Goal: Transaction & Acquisition: Purchase product/service

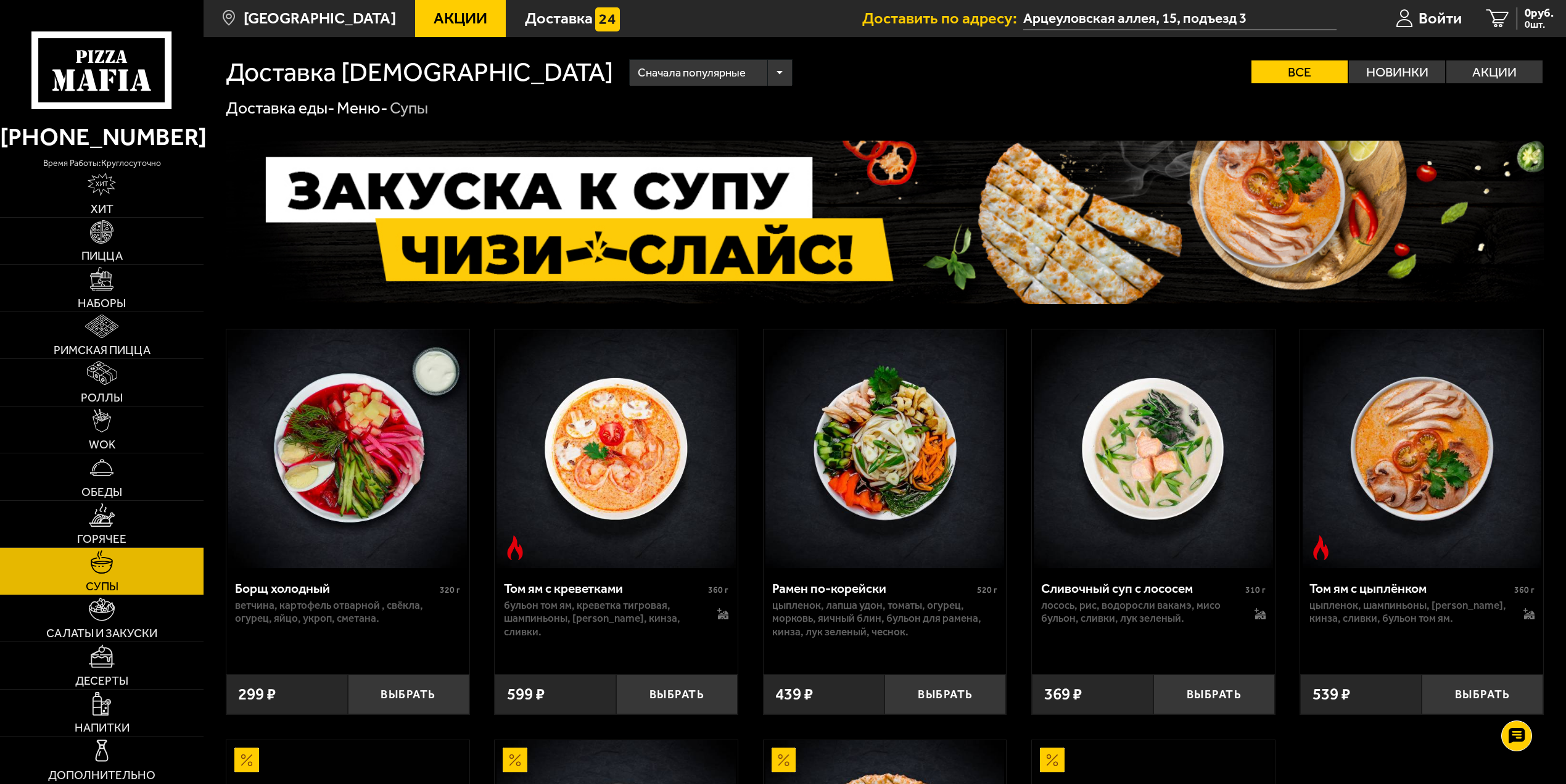
scroll to position [517, 0]
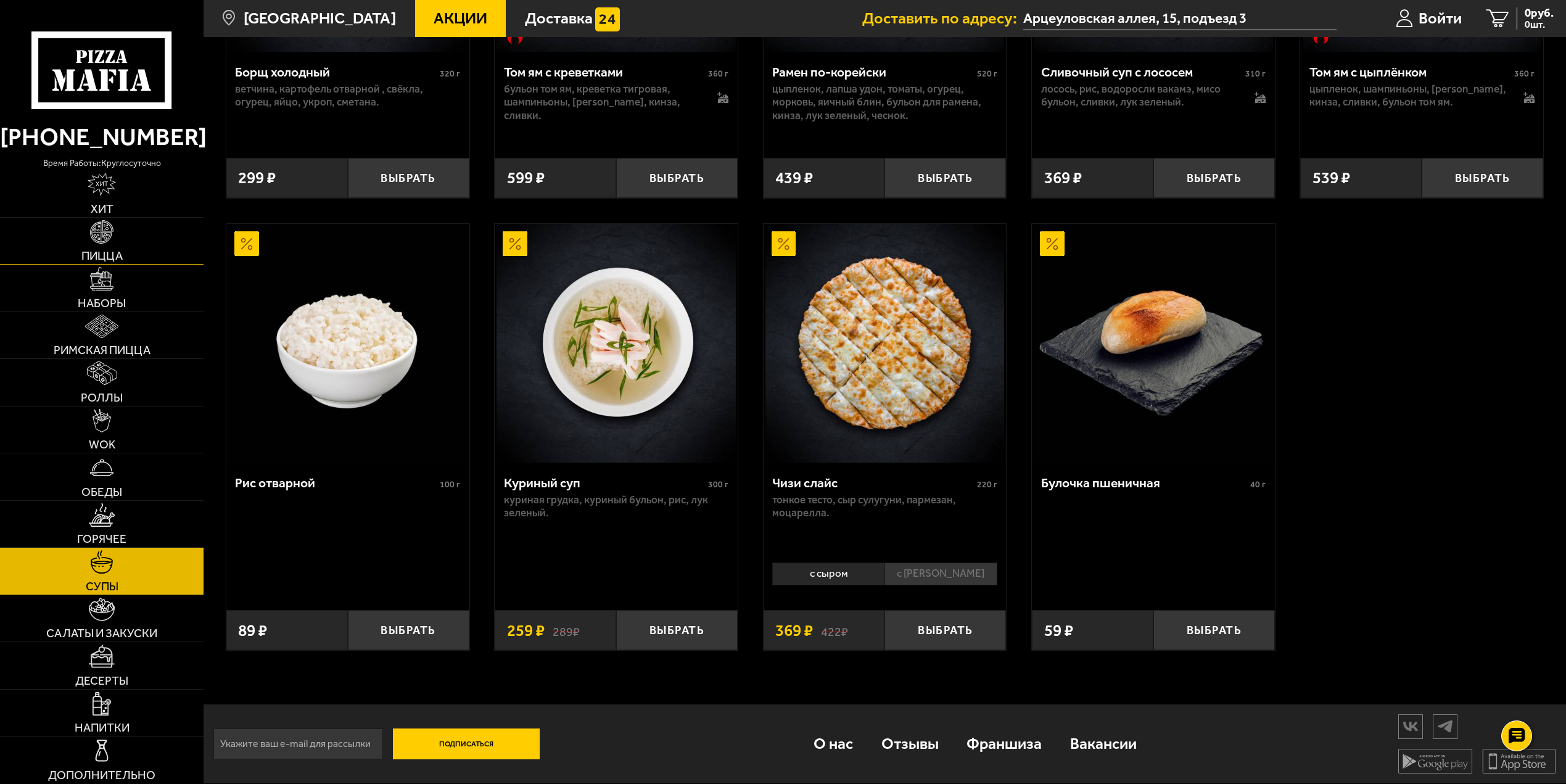
click at [79, 249] on link "Пицца" at bounding box center [101, 241] width 204 height 47
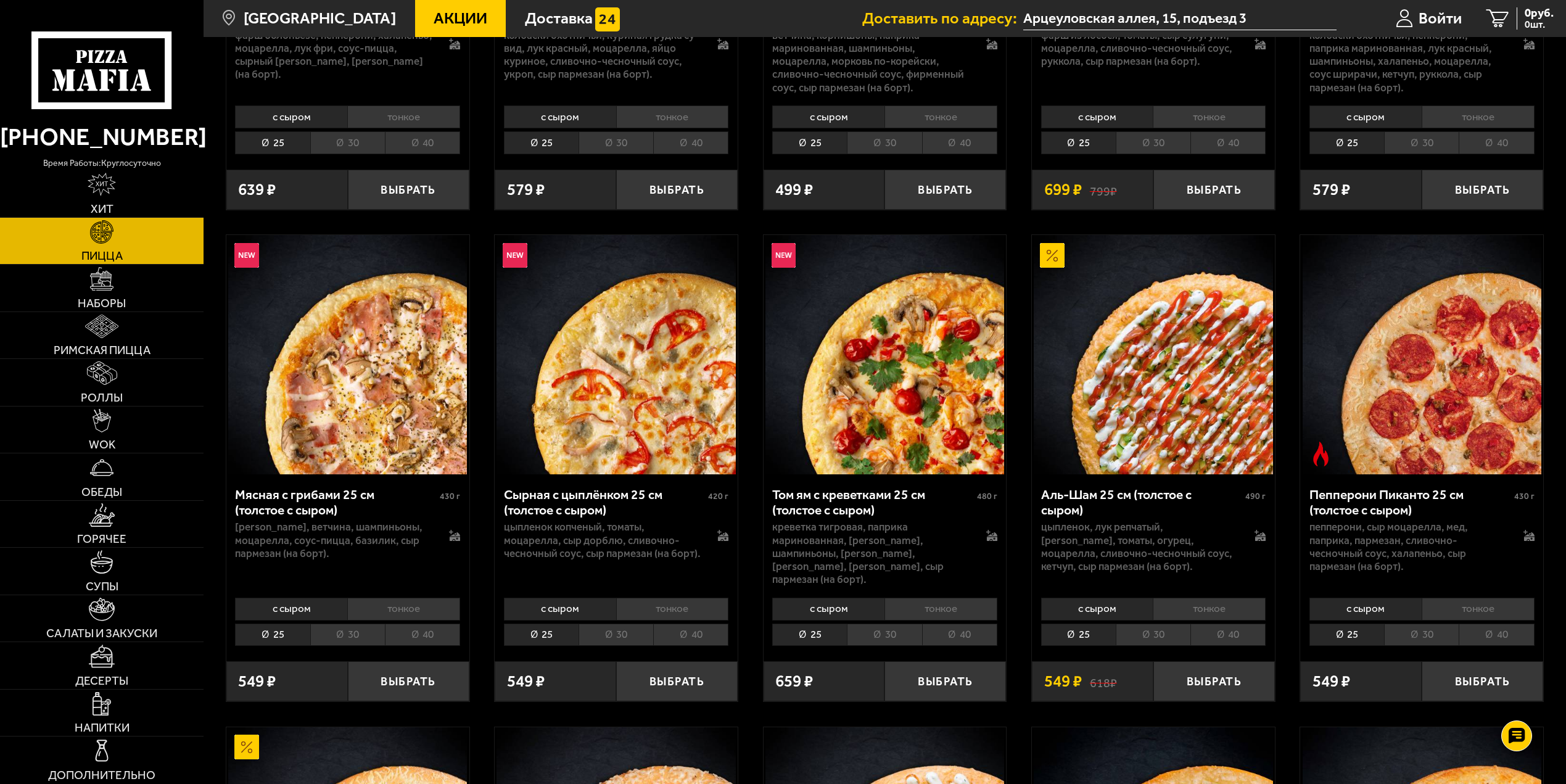
scroll to position [432, 0]
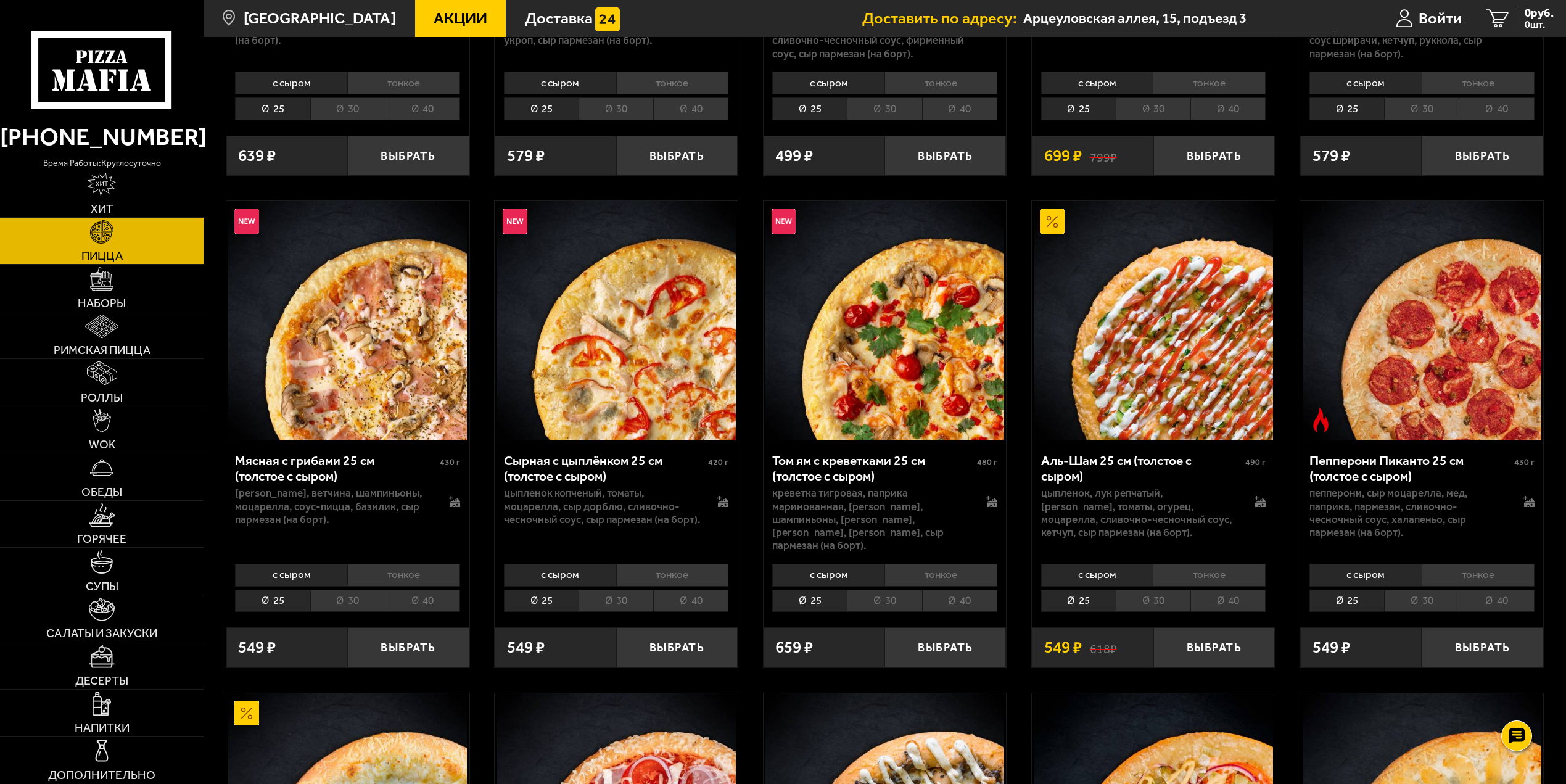
click at [682, 589] on li "40" at bounding box center [691, 600] width 75 height 23
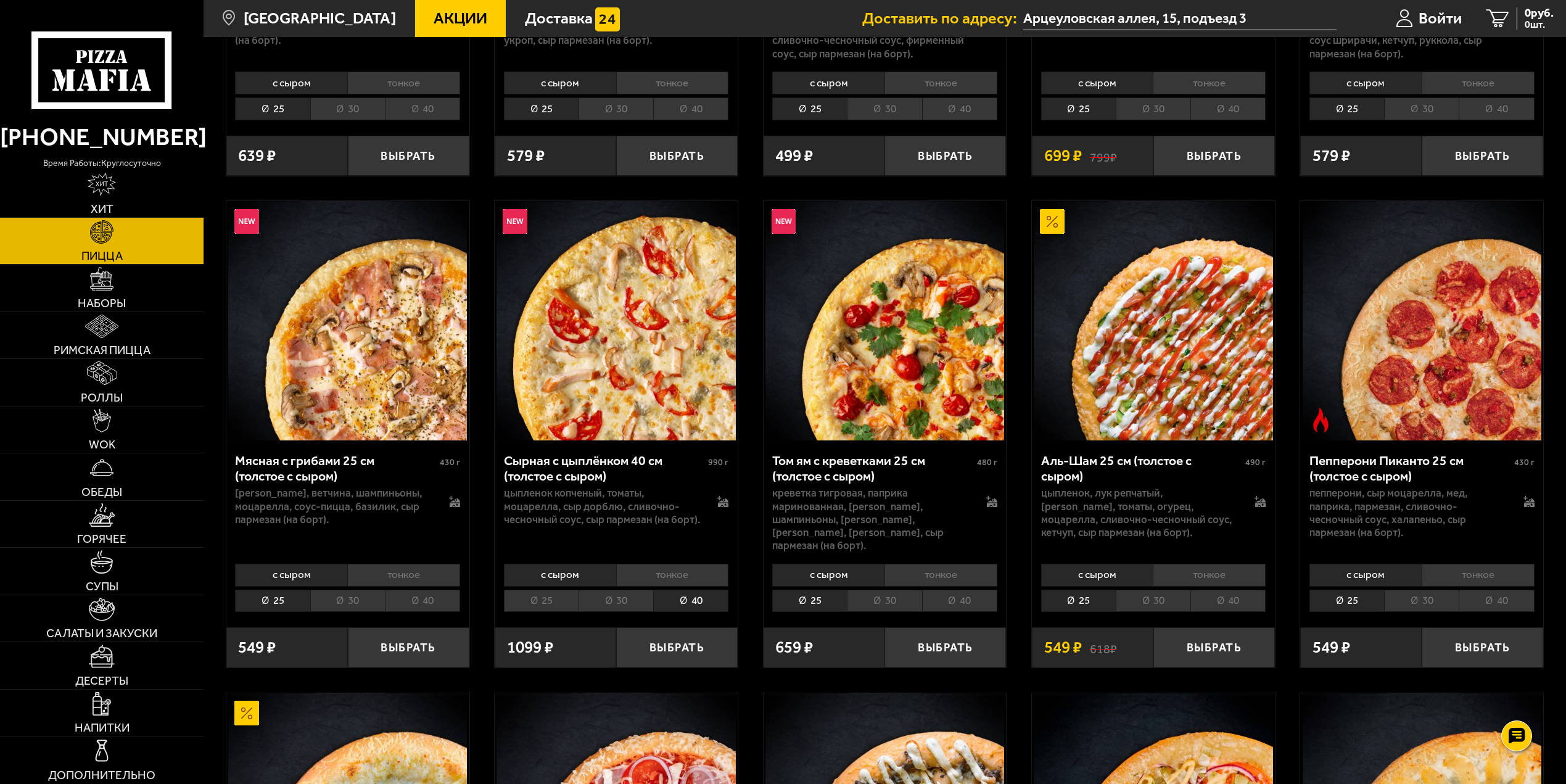
click at [589, 480] on div "Сырная с цыплёнком 40 см (толстое с сыром)" at bounding box center [604, 468] width 202 height 32
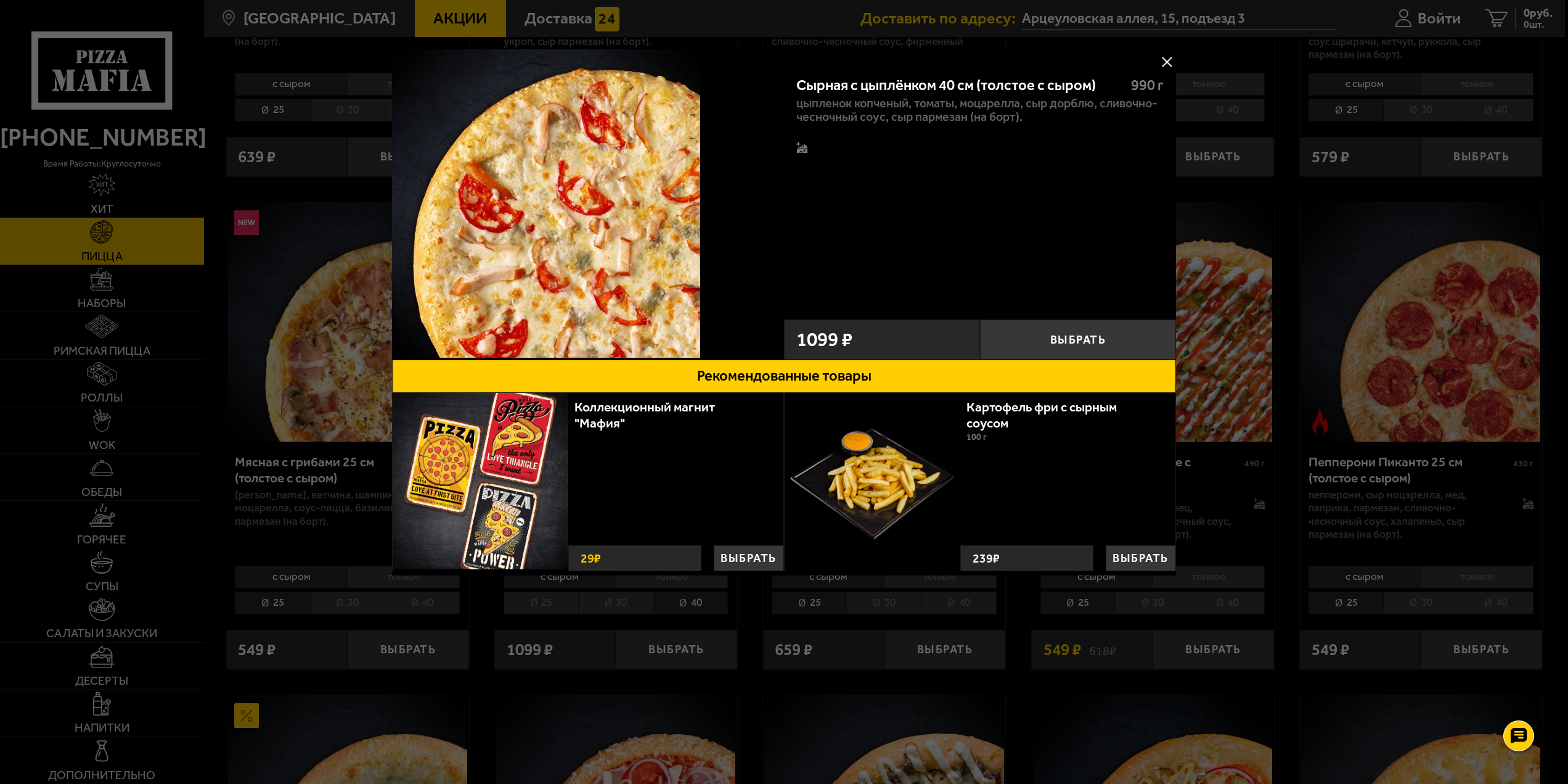
click at [1171, 59] on button at bounding box center [1166, 61] width 18 height 18
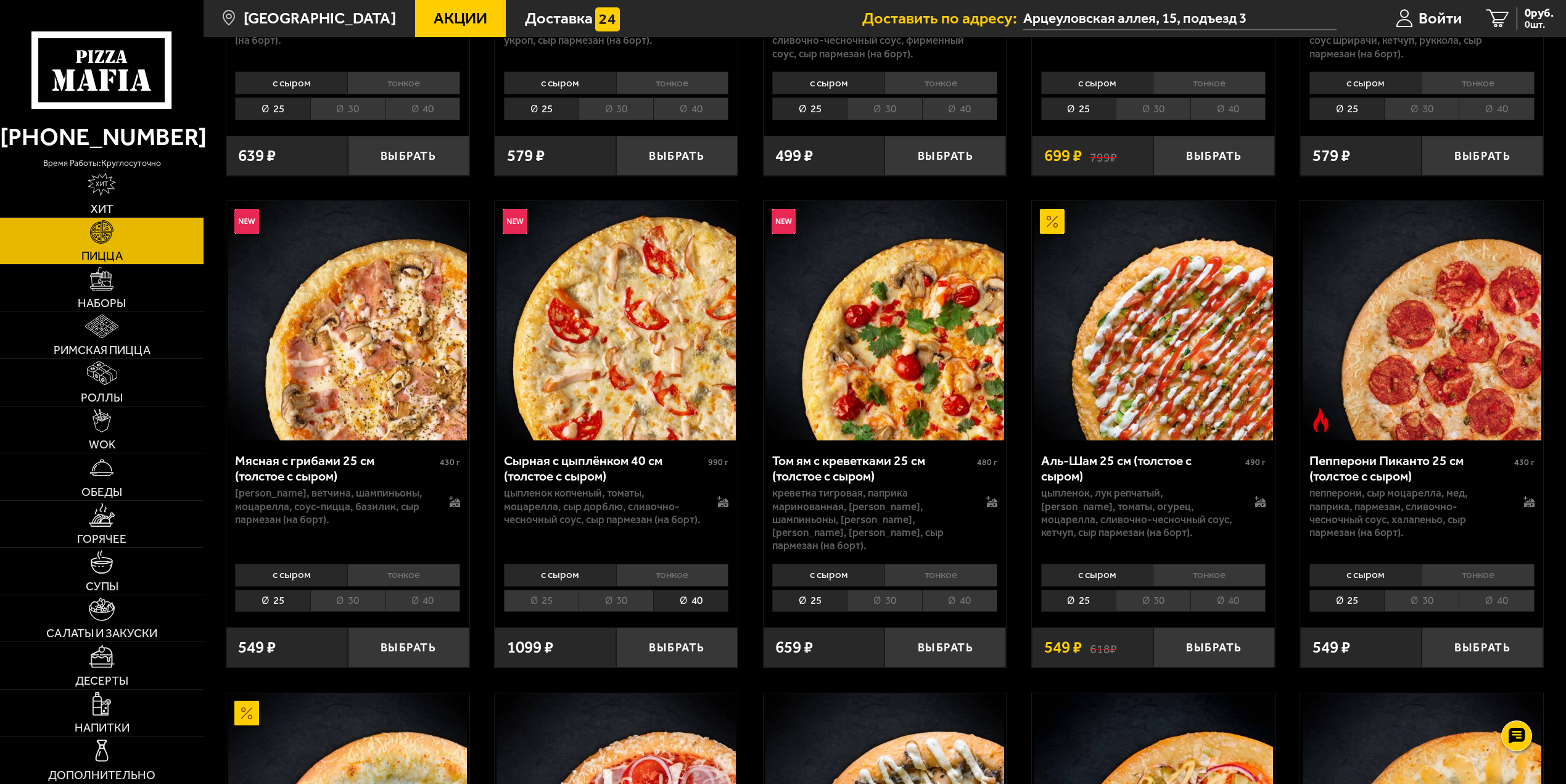
click at [649, 564] on li "тонкое" at bounding box center [673, 575] width 112 height 23
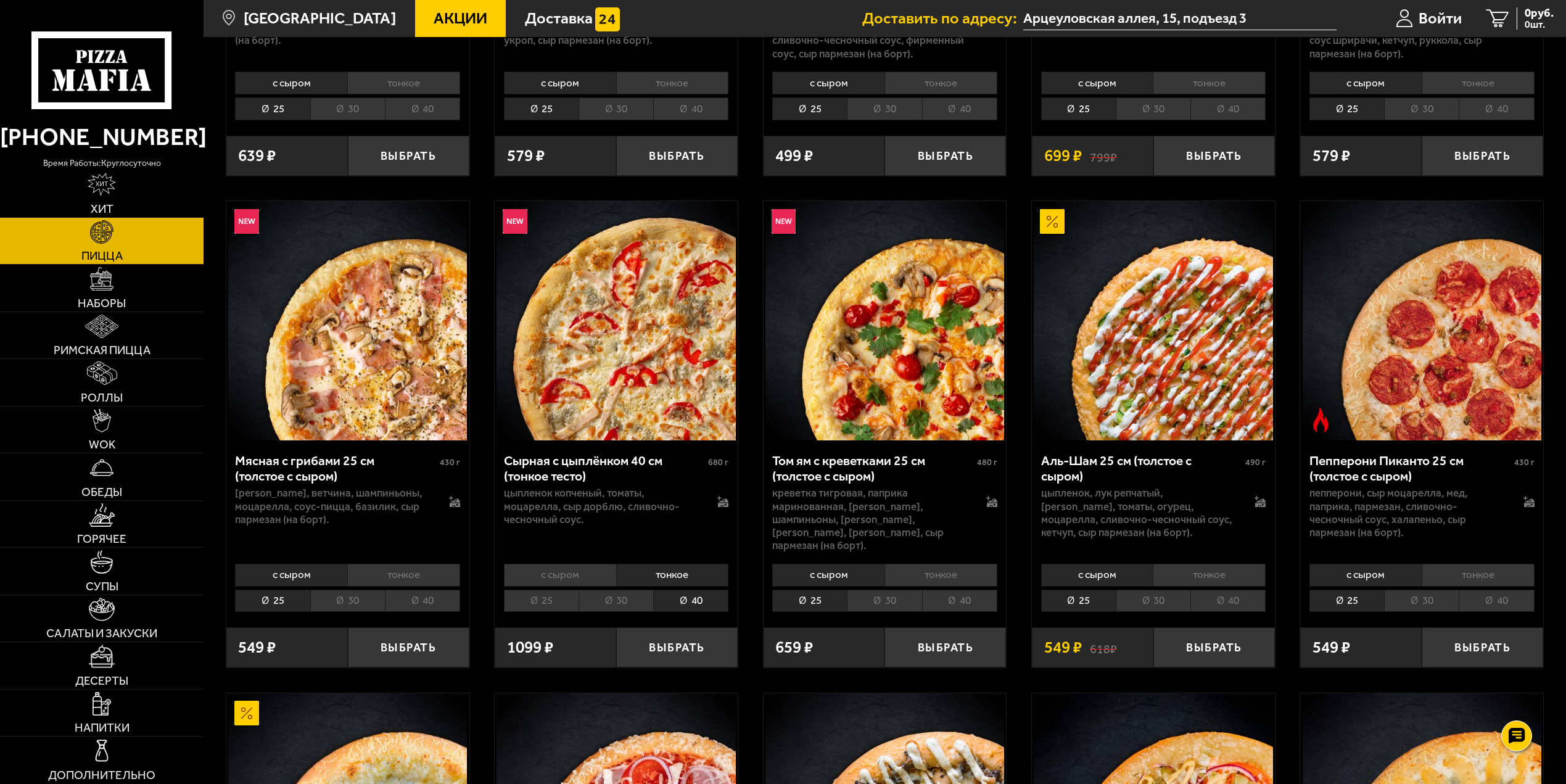
click at [566, 567] on li "с сыром" at bounding box center [560, 575] width 112 height 23
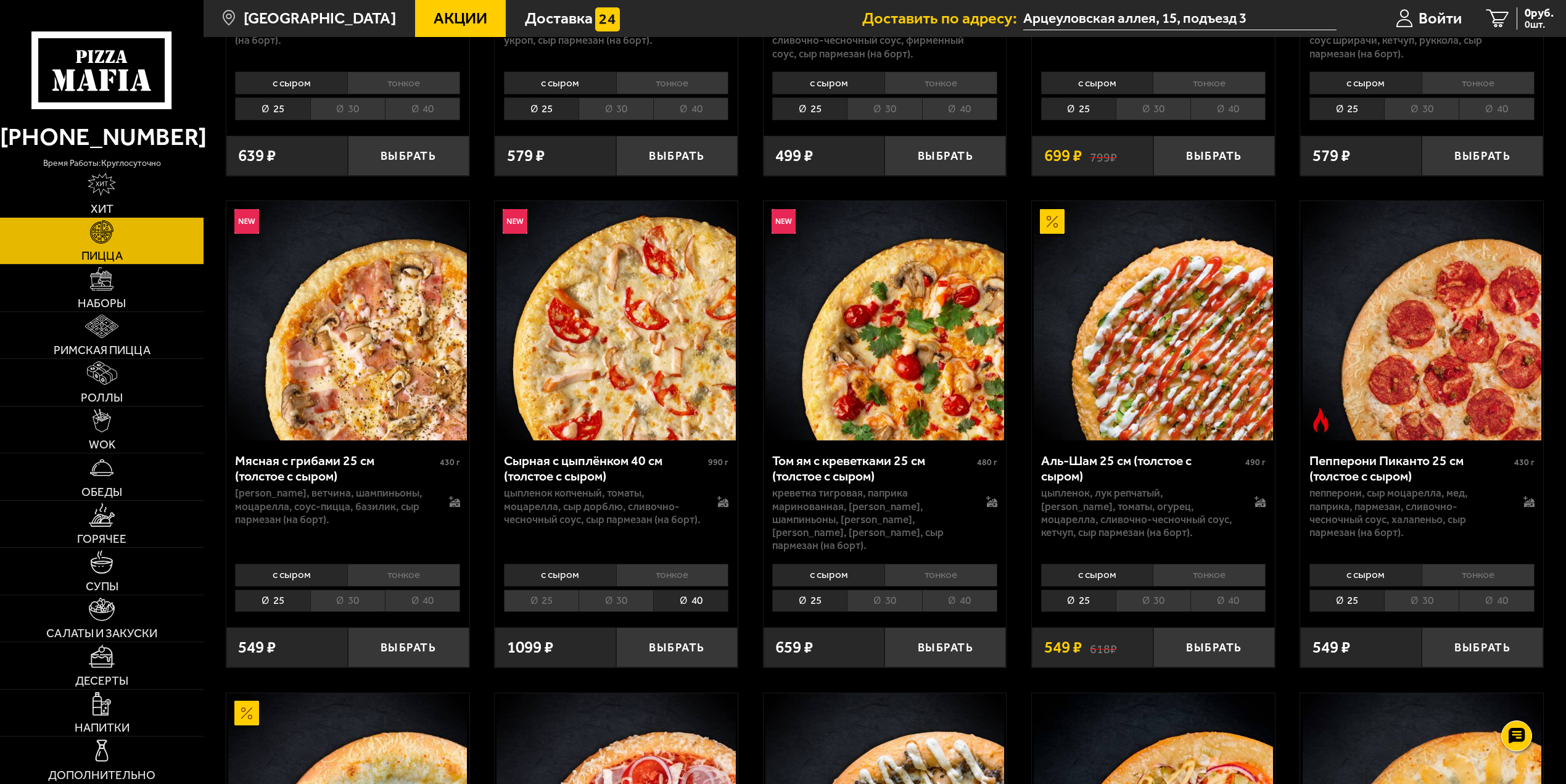
click at [655, 564] on li "тонкое" at bounding box center [673, 575] width 112 height 23
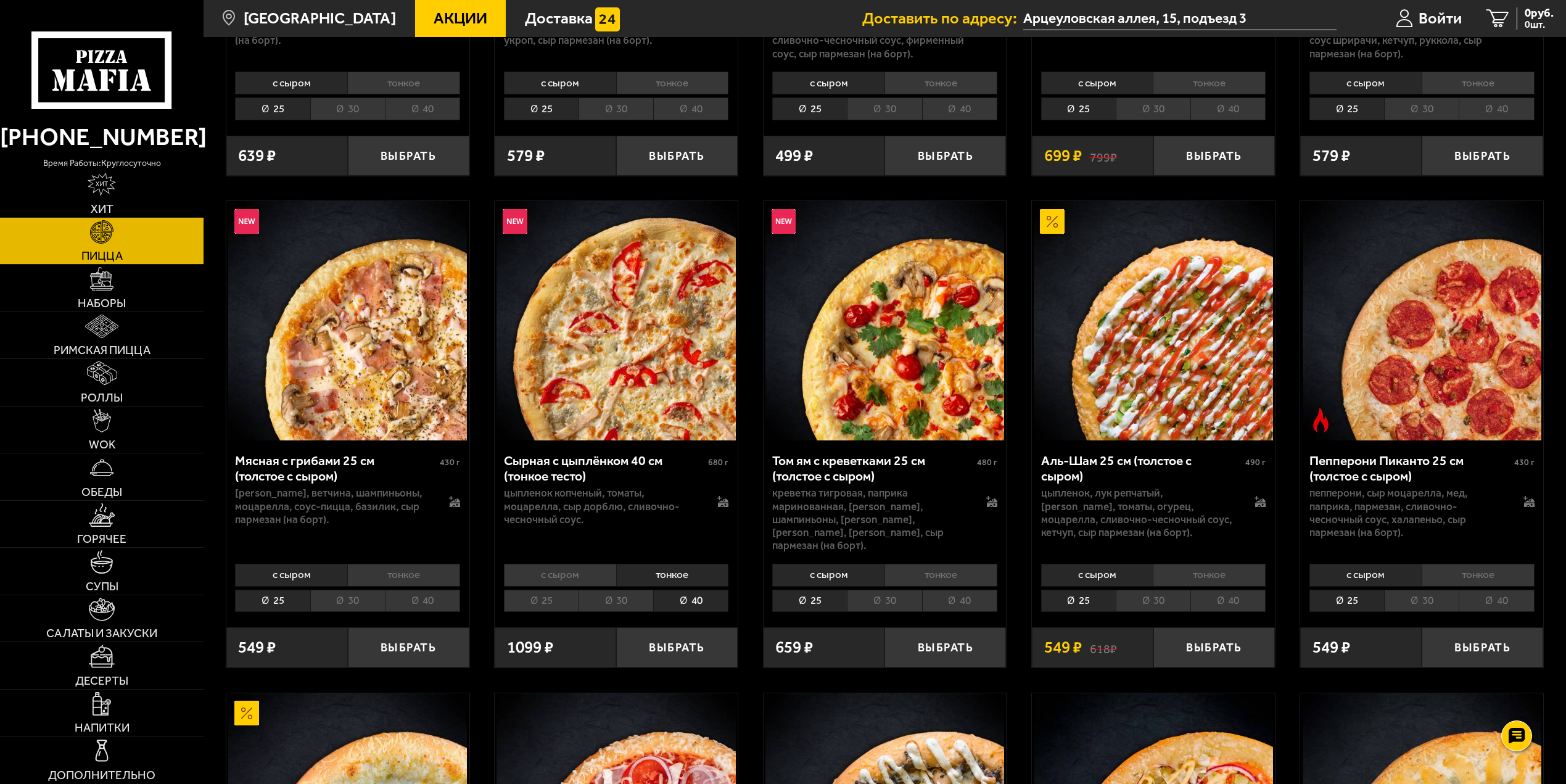
click at [548, 569] on li "с сыром" at bounding box center [560, 575] width 112 height 23
